Goal: Task Accomplishment & Management: Use online tool/utility

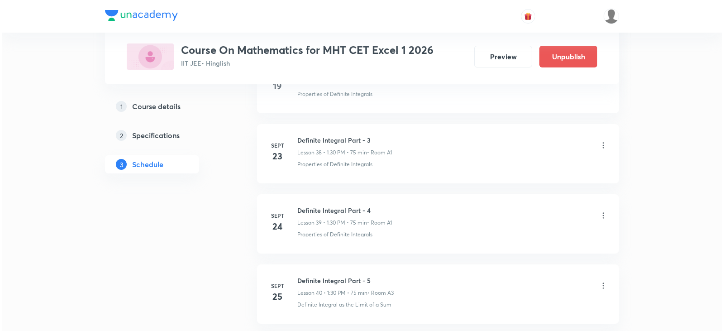
scroll to position [3412, 0]
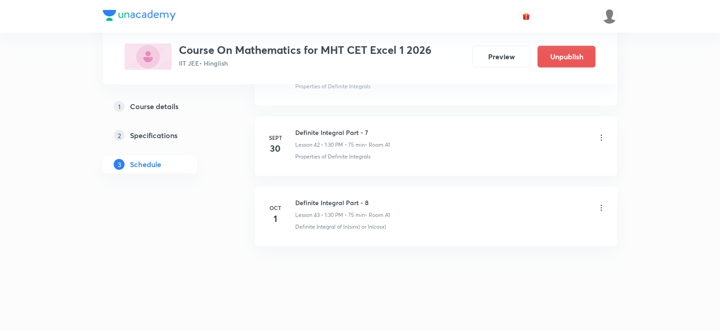
click at [601, 210] on icon at bounding box center [601, 208] width 1 height 6
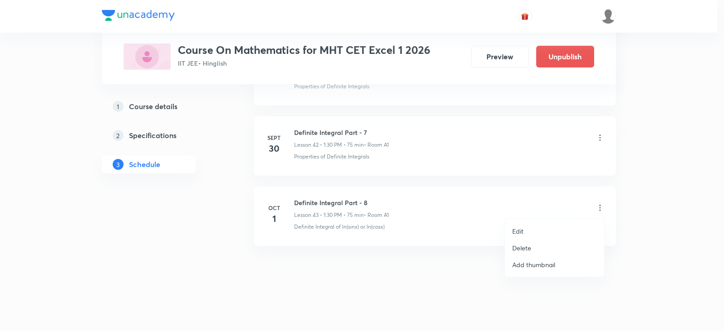
click at [605, 137] on div at bounding box center [362, 165] width 724 height 331
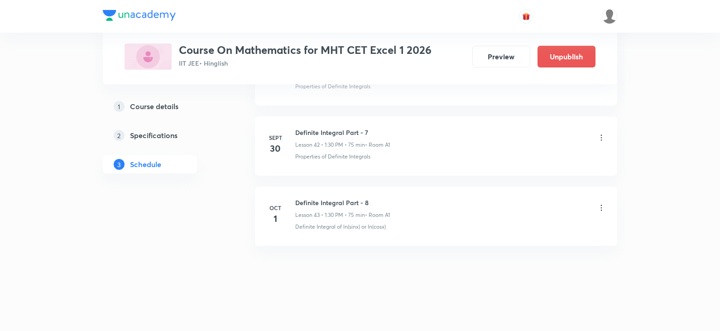
click at [601, 139] on icon at bounding box center [601, 137] width 9 height 9
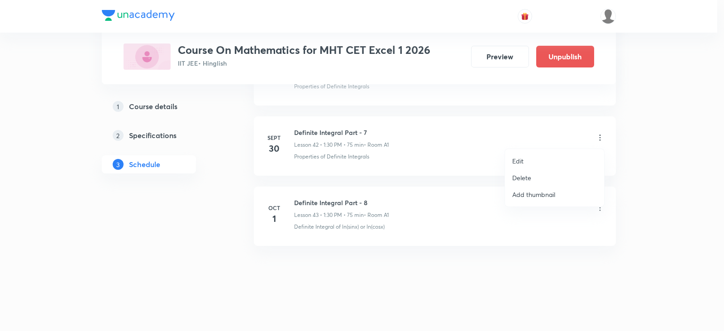
click at [519, 161] on p "Edit" at bounding box center [517, 161] width 11 height 10
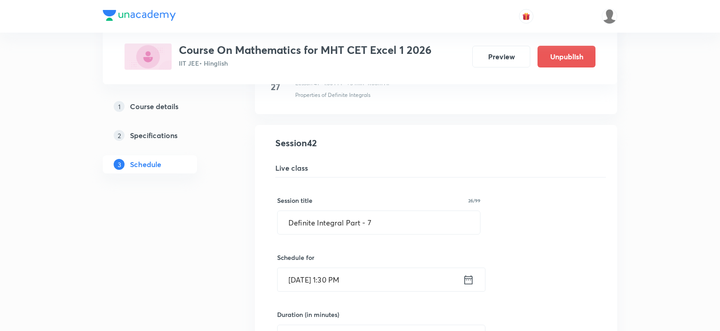
scroll to position [3163, 0]
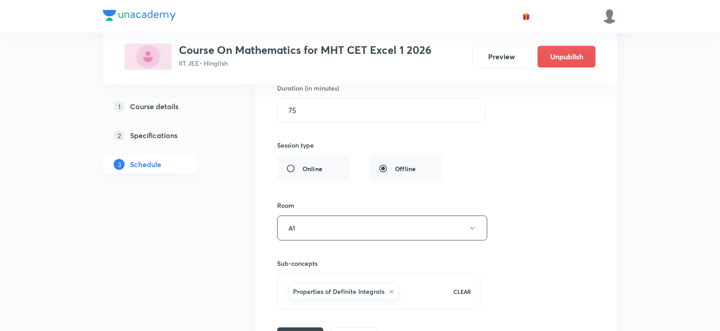
click at [395, 291] on div "Properties of Definite Integrals" at bounding box center [343, 291] width 110 height 17
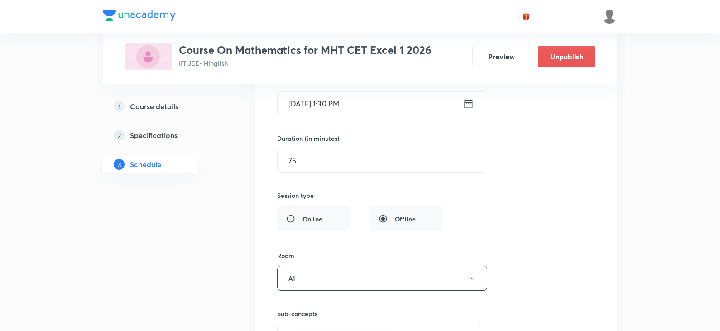
scroll to position [3214, 0]
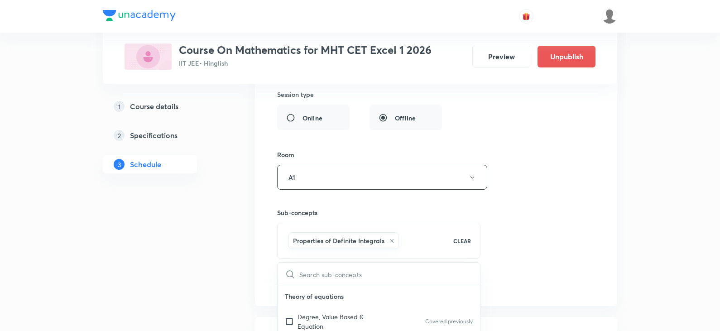
type input "a"
checkbox input "true"
type input "ar"
checkbox input "true"
type input "are"
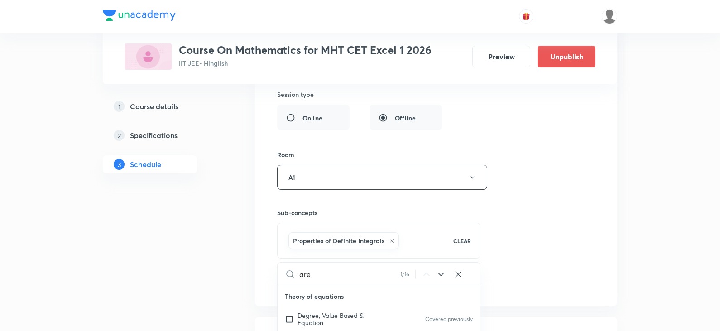
checkbox input "true"
type input "area"
checkbox input "true"
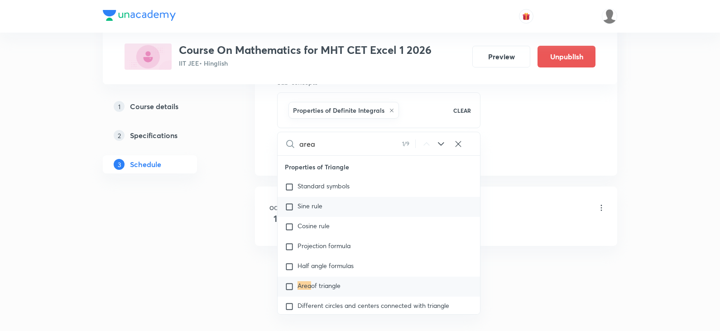
scroll to position [4169, 0]
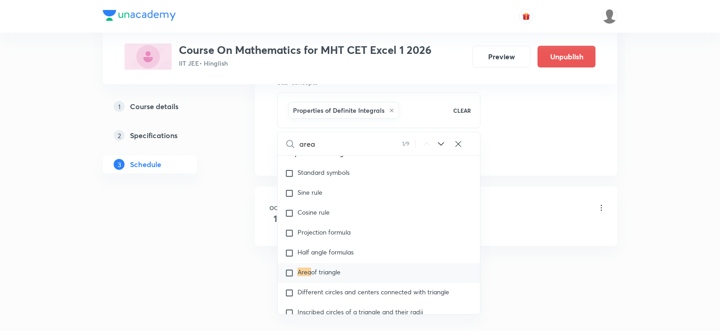
type input "area"
checkbox input "true"
type input "area u"
checkbox input "true"
type input "area un"
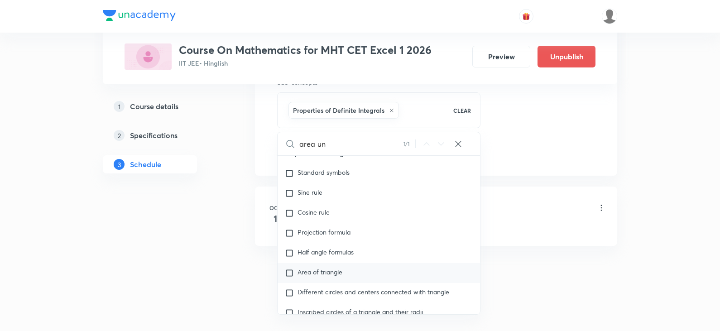
checkbox input "true"
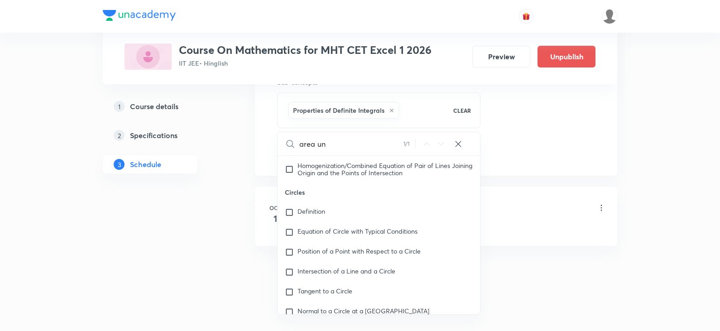
type input "area und"
checkbox input "true"
type input "area unde"
checkbox input "true"
type input "area under"
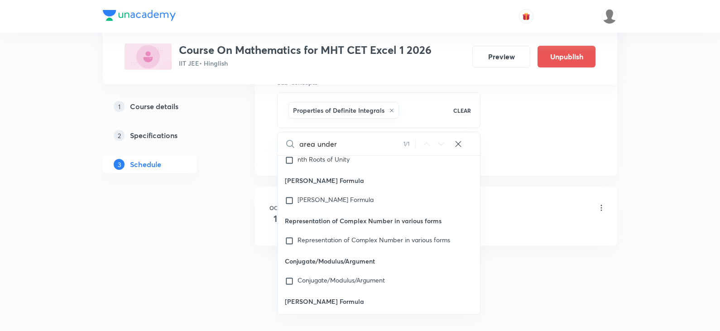
checkbox input "true"
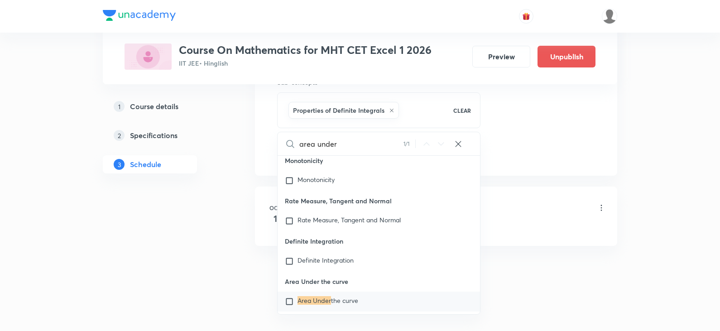
scroll to position [21095, 0]
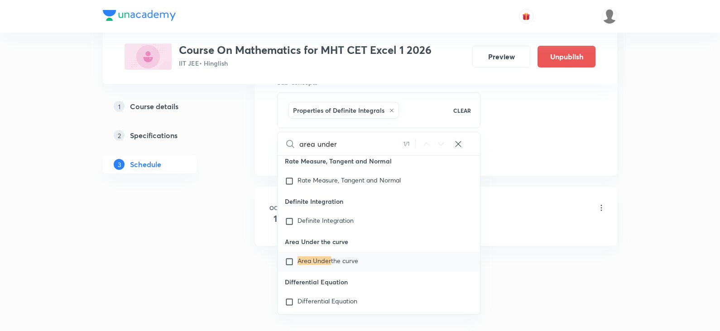
click at [328, 265] on mark "Area Under" at bounding box center [314, 260] width 34 height 9
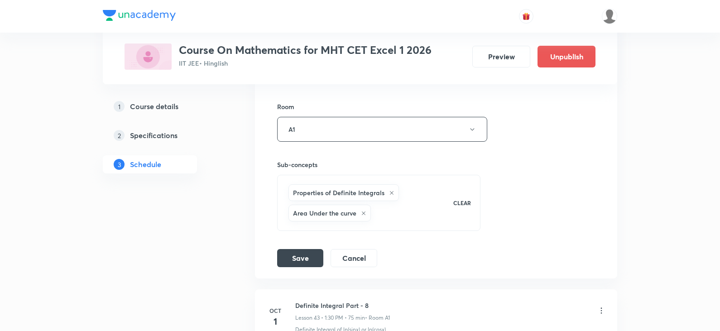
scroll to position [3254, 0]
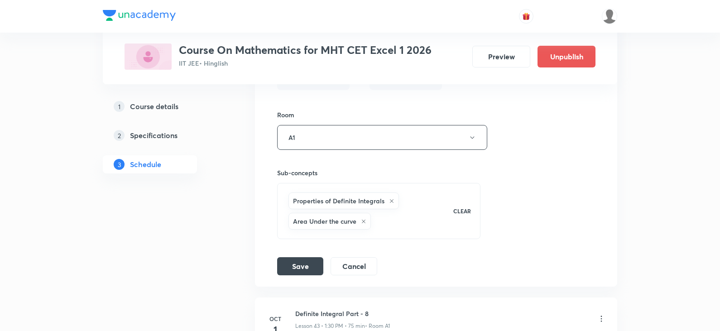
click at [389, 201] on icon at bounding box center [391, 200] width 5 height 5
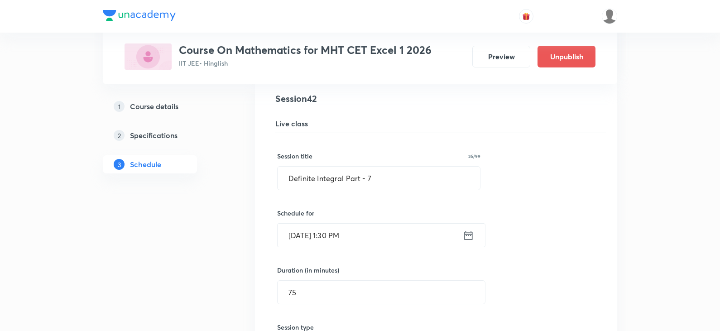
scroll to position [2982, 0]
click at [385, 177] on input "Definite Integral Part - 7" at bounding box center [379, 177] width 202 height 23
drag, startPoint x: 342, startPoint y: 180, endPoint x: 222, endPoint y: 181, distance: 120.0
click at [383, 179] on input "Area Under Curve Part -" at bounding box center [379, 177] width 202 height 23
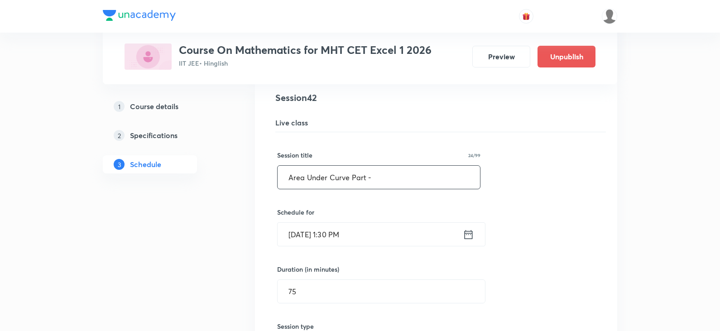
drag, startPoint x: 337, startPoint y: 176, endPoint x: 354, endPoint y: 177, distance: 17.3
click at [354, 177] on input "Area Under Curve Part -" at bounding box center [379, 177] width 202 height 23
click at [379, 179] on input "Area Under Curve Part -" at bounding box center [379, 177] width 202 height 23
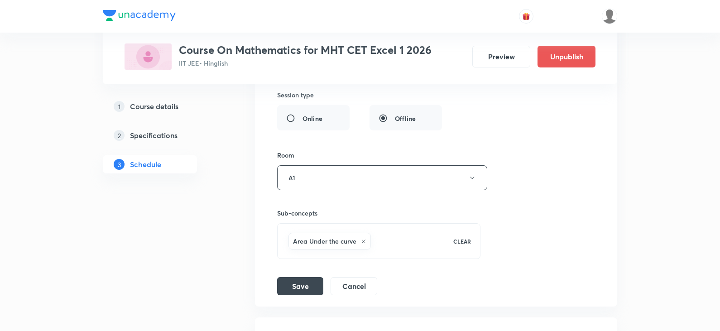
scroll to position [3299, 0]
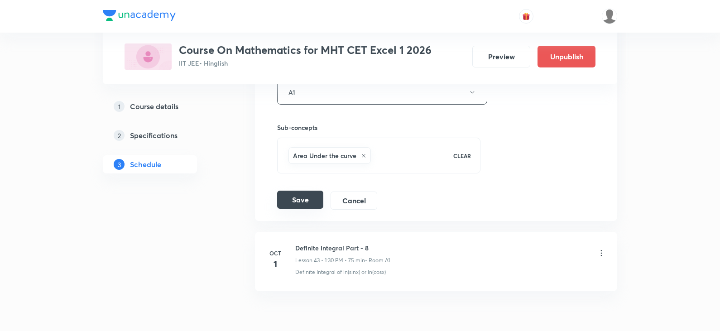
type input "Area Under Curve Part - 1"
click at [296, 198] on button "Save" at bounding box center [300, 200] width 46 height 18
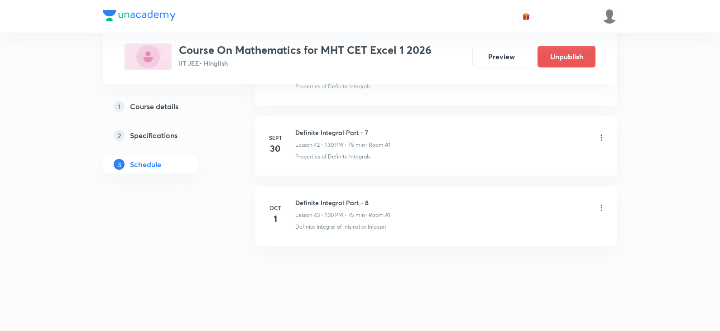
scroll to position [2996, 0]
click at [302, 202] on h6 "Definite Integral Part - 8" at bounding box center [342, 203] width 95 height 10
click at [350, 138] on div "Area Under Curve Part - 1 Lesson 42 • 1:30 PM • 75 min • Room A1" at bounding box center [342, 138] width 95 height 21
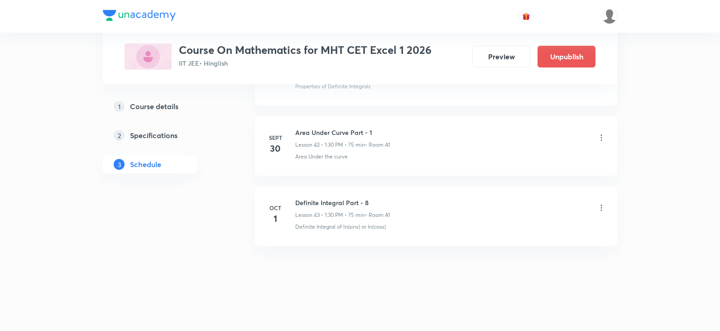
click at [331, 137] on h6 "Area Under Curve Part - 1" at bounding box center [342, 133] width 95 height 10
copy h6 "Area Under Curve Part - 1"
click at [598, 203] on div "Definite Integral Part - 8 Lesson 43 • 1:30 PM • 75 min • Room A1" at bounding box center [450, 208] width 311 height 21
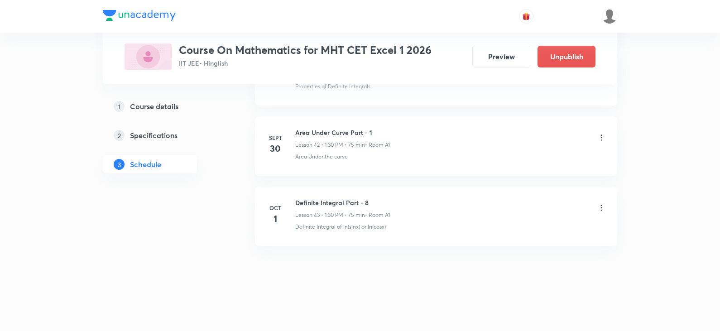
click at [598, 205] on icon at bounding box center [601, 207] width 9 height 9
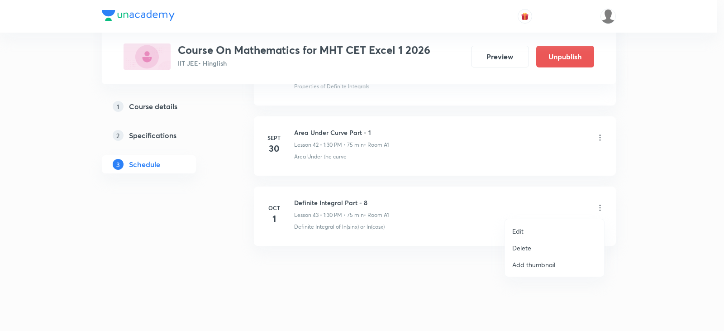
click at [521, 225] on li "Edit" at bounding box center [554, 231] width 99 height 17
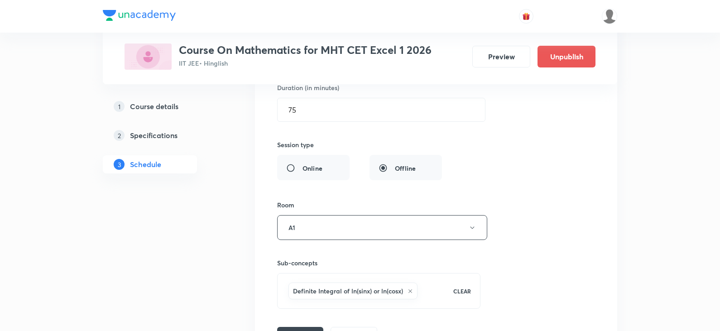
scroll to position [3268, 0]
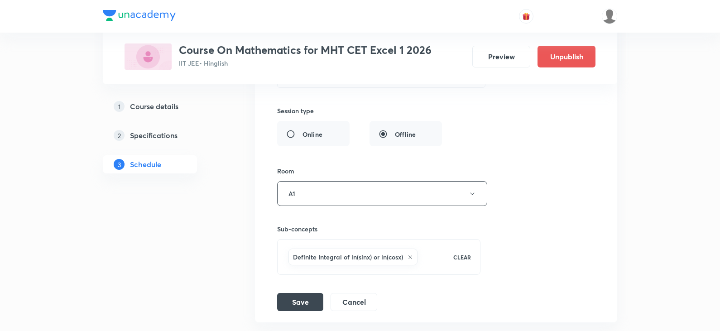
click at [412, 258] on icon at bounding box center [409, 256] width 5 height 5
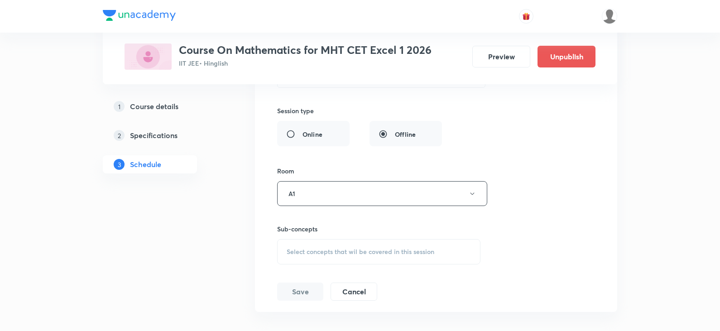
click at [333, 249] on span "Select concepts that wil be covered in this session" at bounding box center [361, 251] width 148 height 7
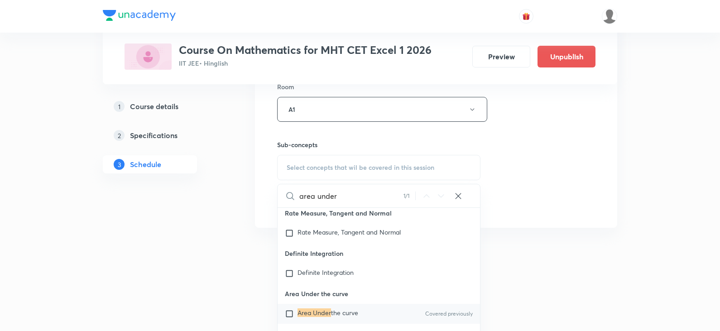
scroll to position [3388, 0]
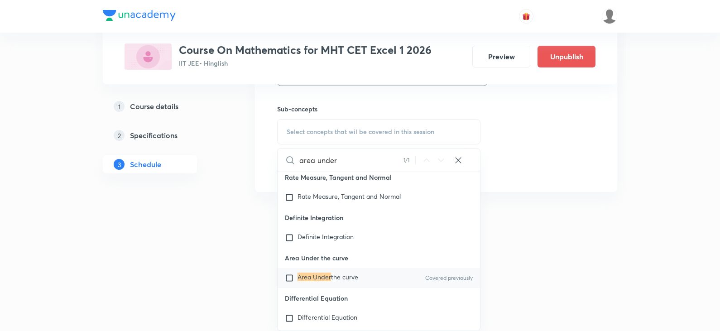
type input "area under"
click at [344, 281] on span "the curve" at bounding box center [344, 277] width 27 height 9
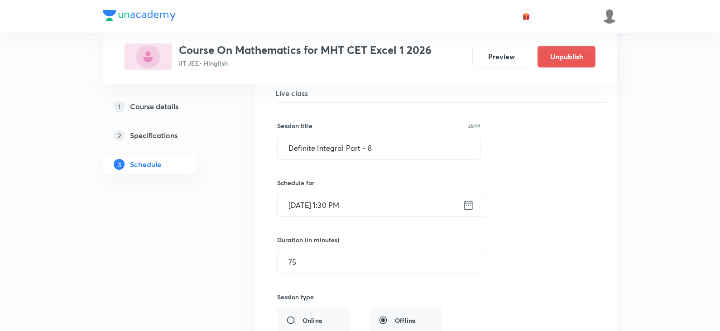
scroll to position [3027, 0]
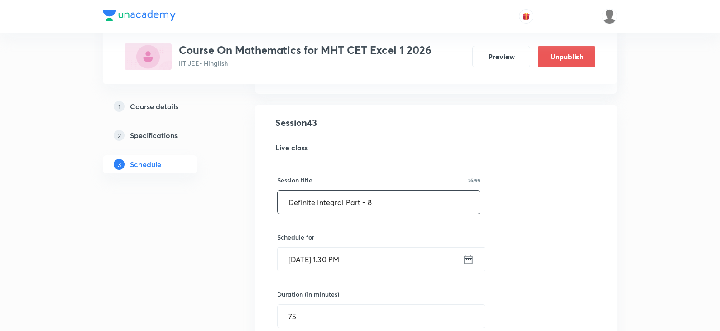
click at [396, 201] on input "Definite Integral Part - 8" at bounding box center [379, 202] width 202 height 23
paste input "Area Under Curve Part - 1"
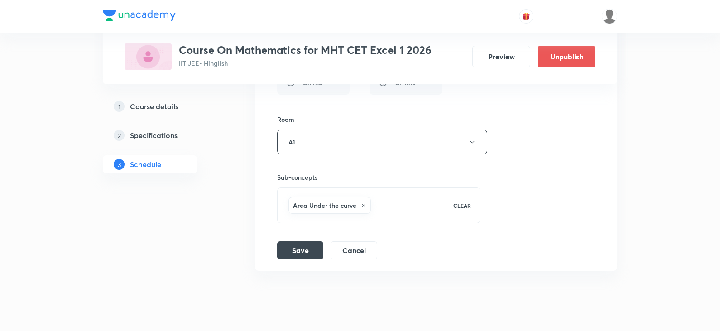
scroll to position [3344, 0]
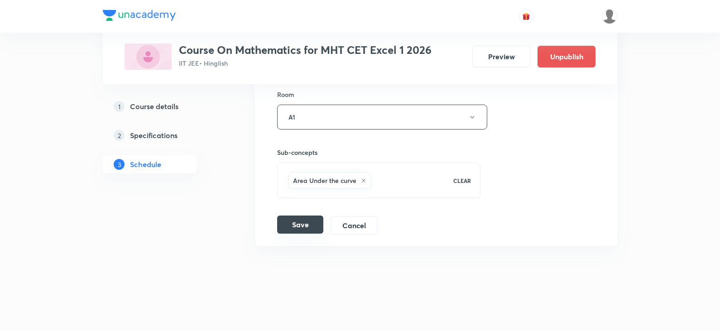
type input "Area Under Curve Part - 2"
click at [302, 230] on button "Save" at bounding box center [300, 224] width 46 height 18
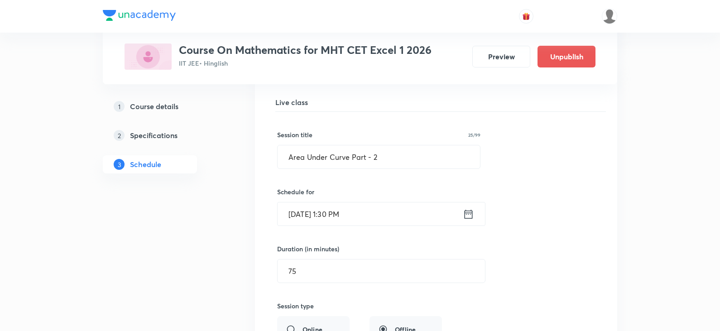
scroll to position [2996, 0]
